Goal: Task Accomplishment & Management: Use online tool/utility

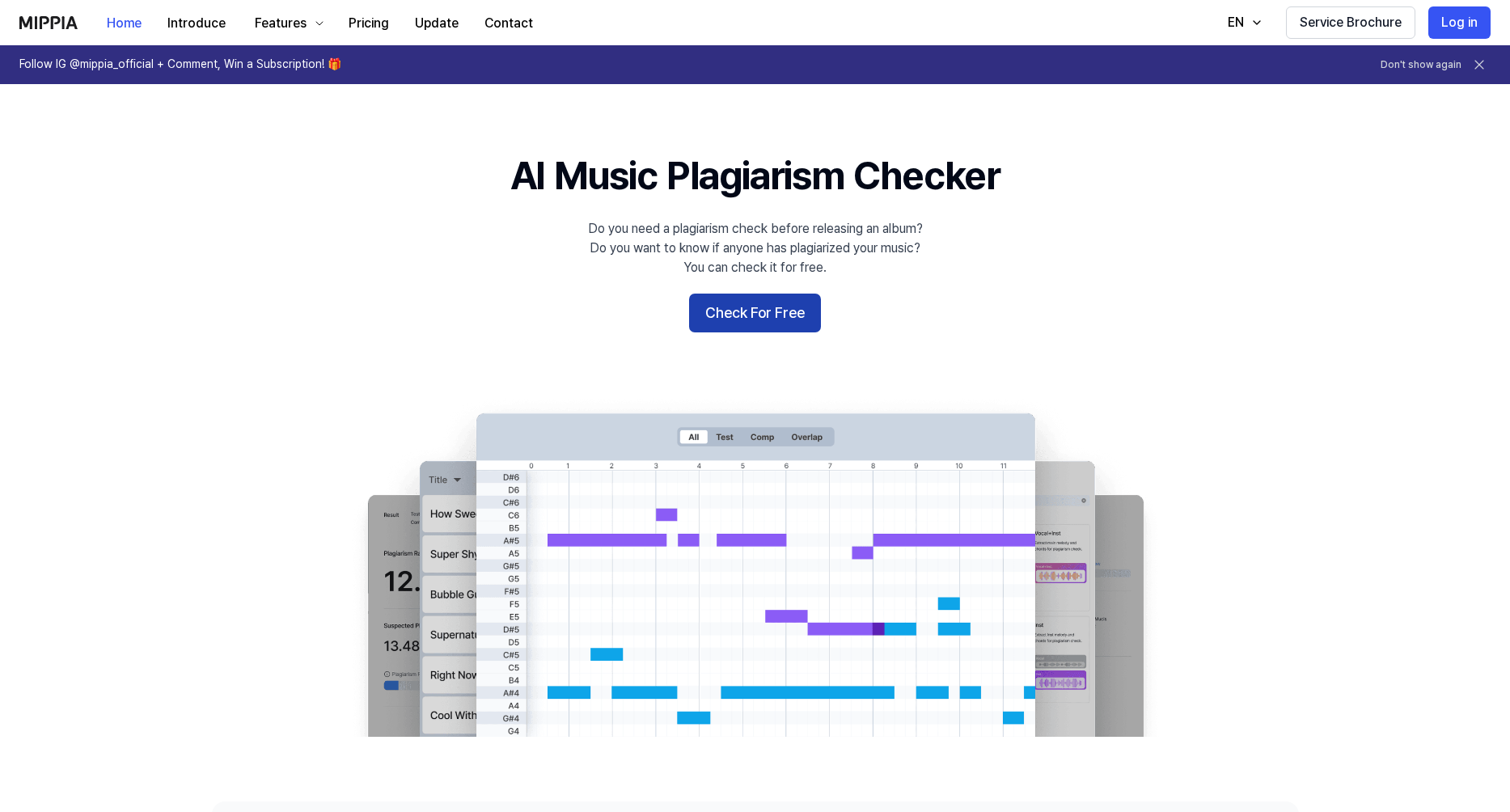
click at [718, 324] on button "Check For Free" at bounding box center [755, 312] width 132 height 39
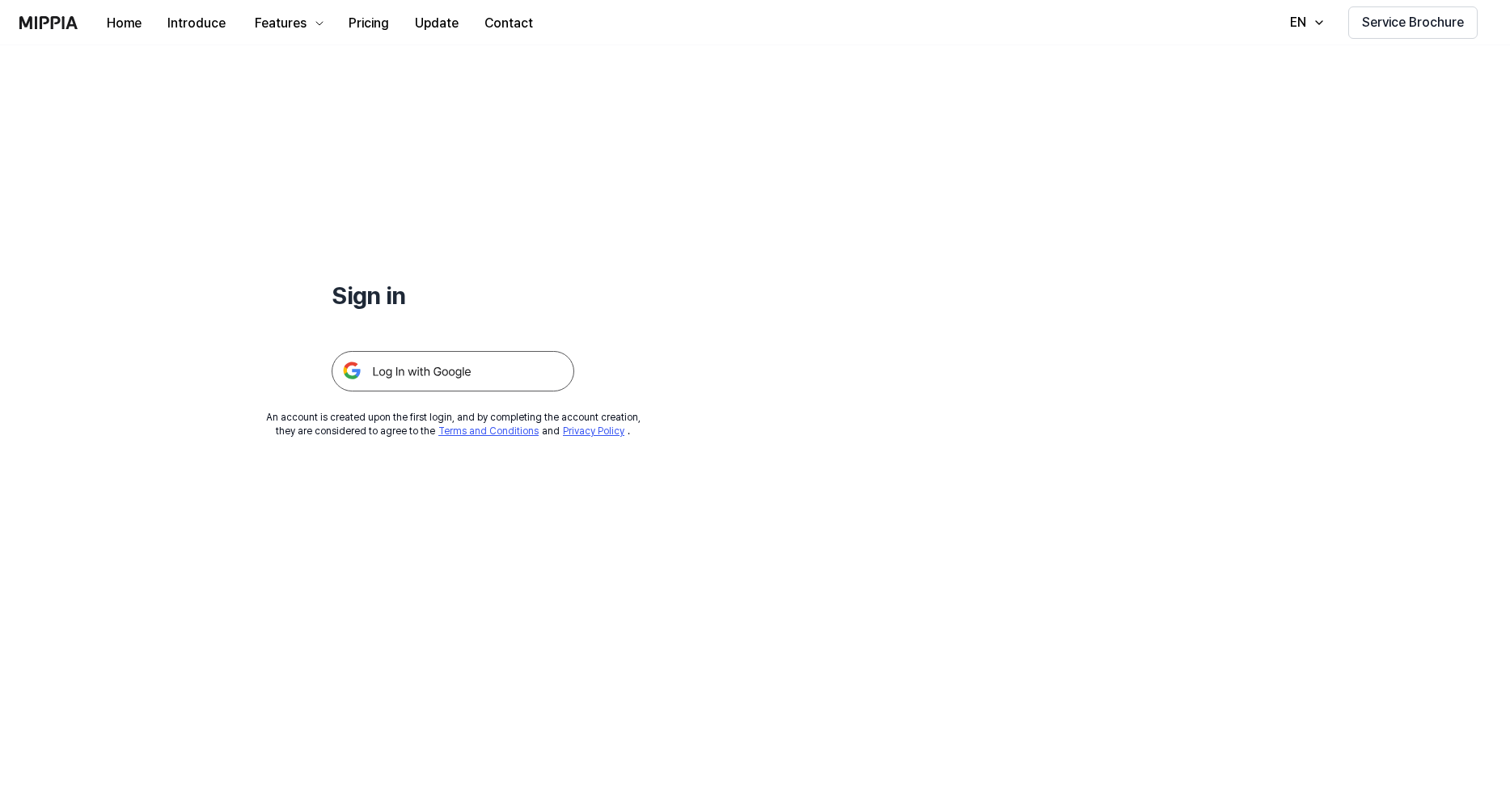
click at [446, 378] on img at bounding box center [452, 371] width 242 height 40
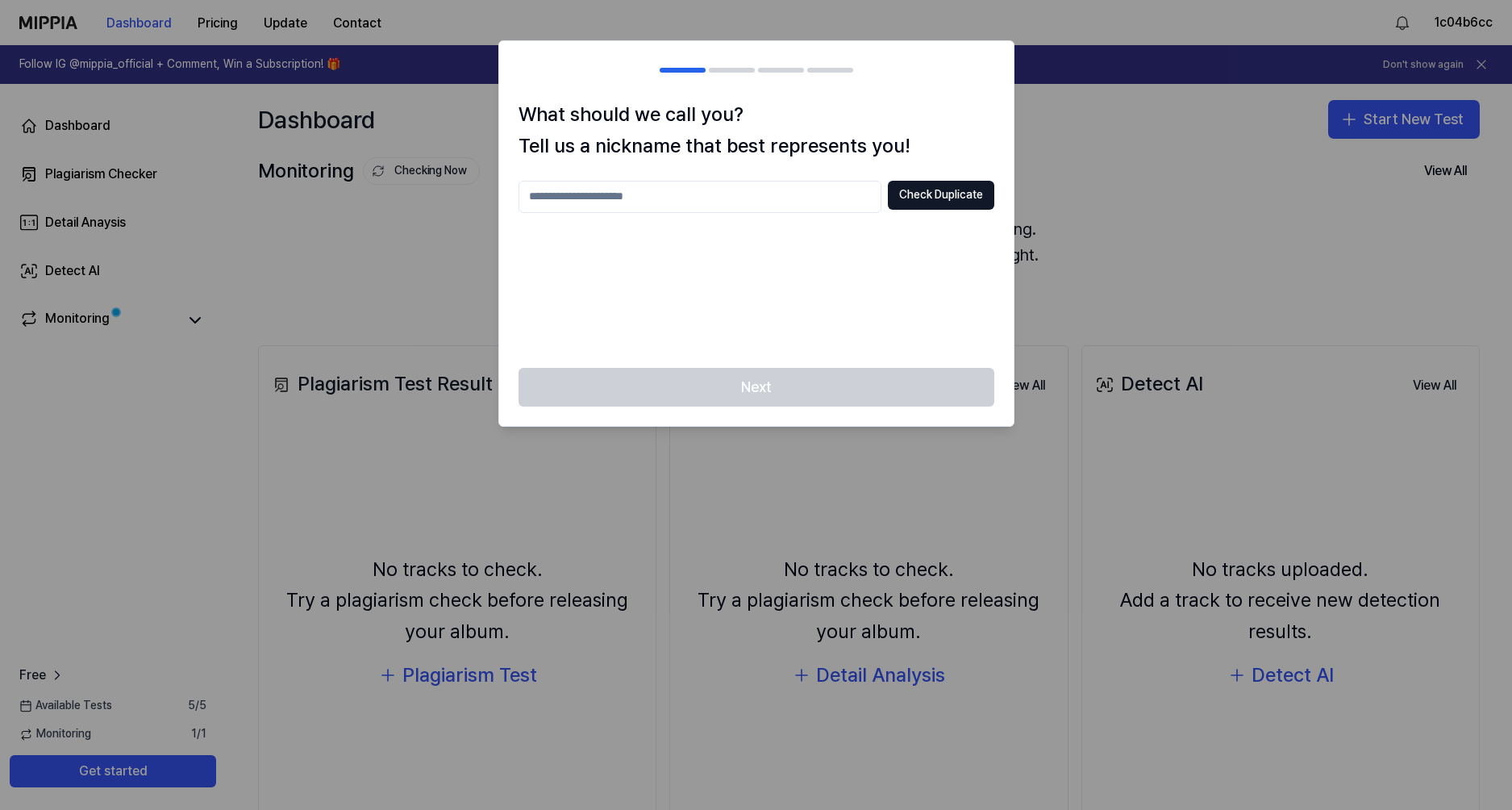
click at [156, 187] on div at bounding box center [756, 405] width 1512 height 810
